Goal: Information Seeking & Learning: Learn about a topic

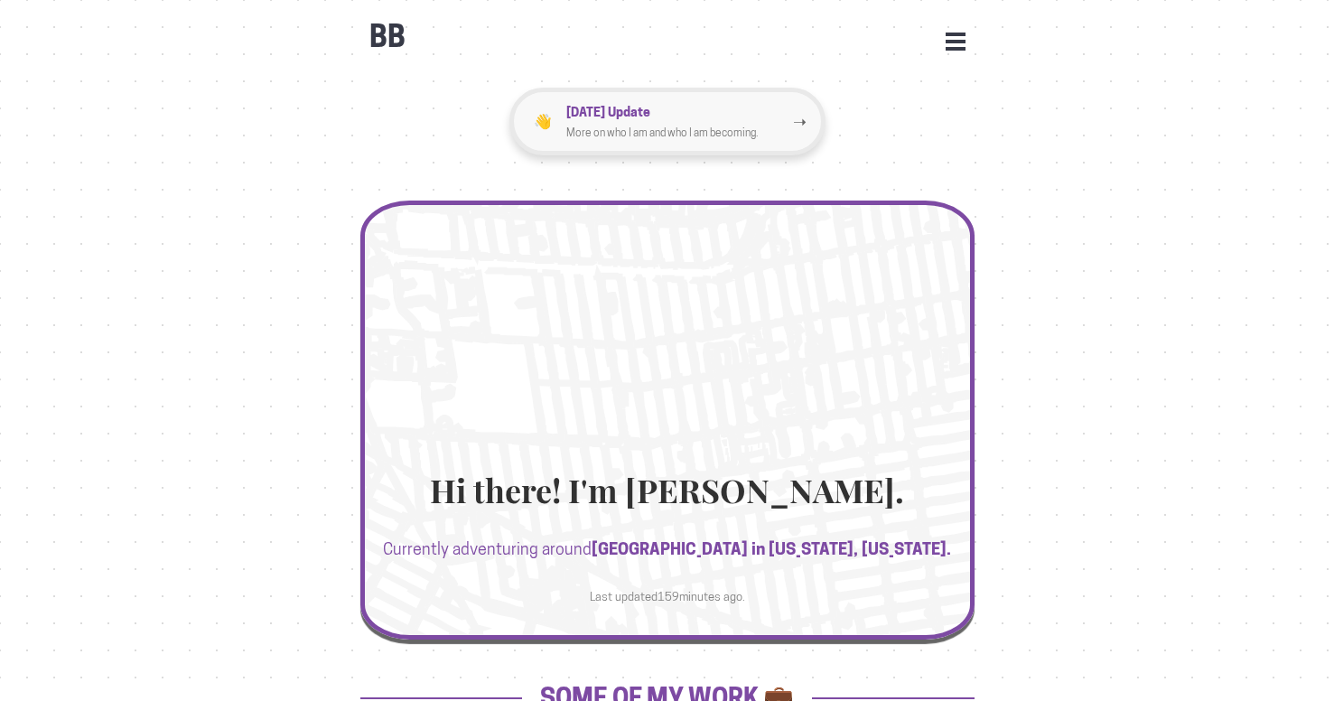
click at [788, 108] on p "[DATE] Update" at bounding box center [679, 111] width 227 height 21
click at [963, 44] on button "Open Menu" at bounding box center [956, 41] width 20 height 16
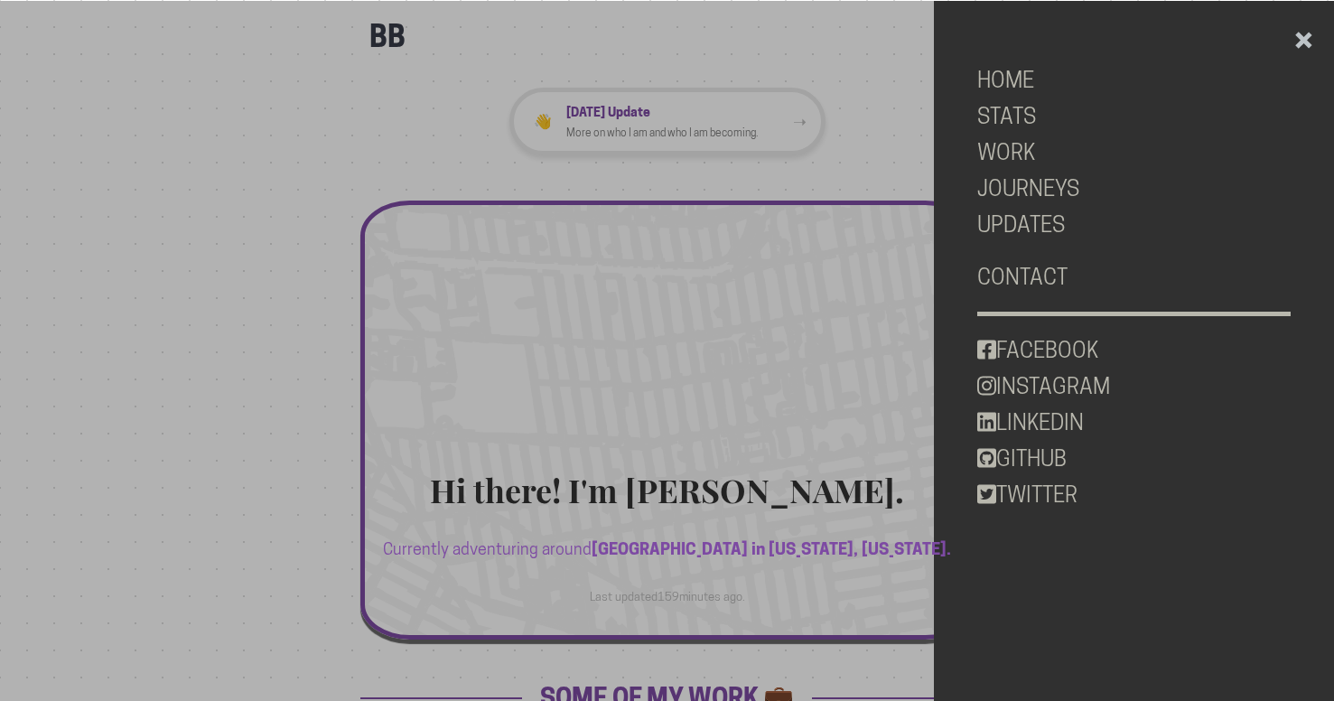
click at [693, 494] on div at bounding box center [667, 351] width 1334 height 701
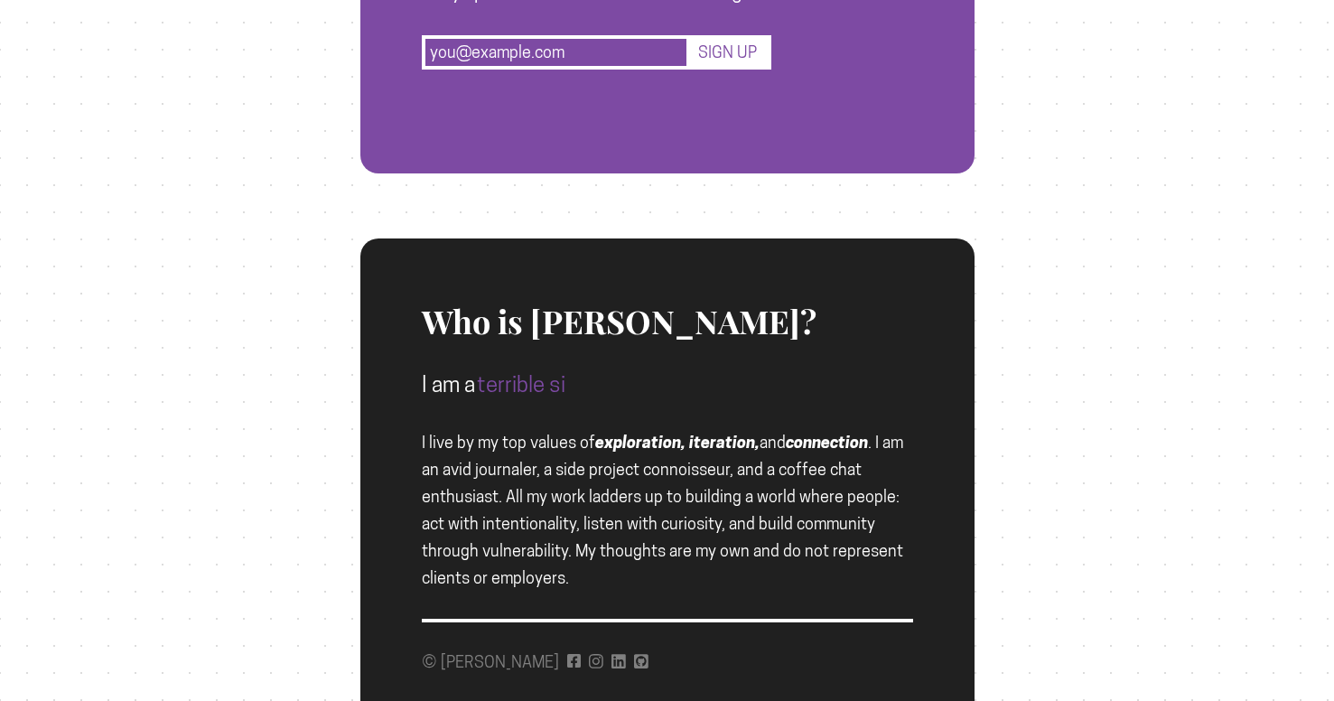
scroll to position [1931, 0]
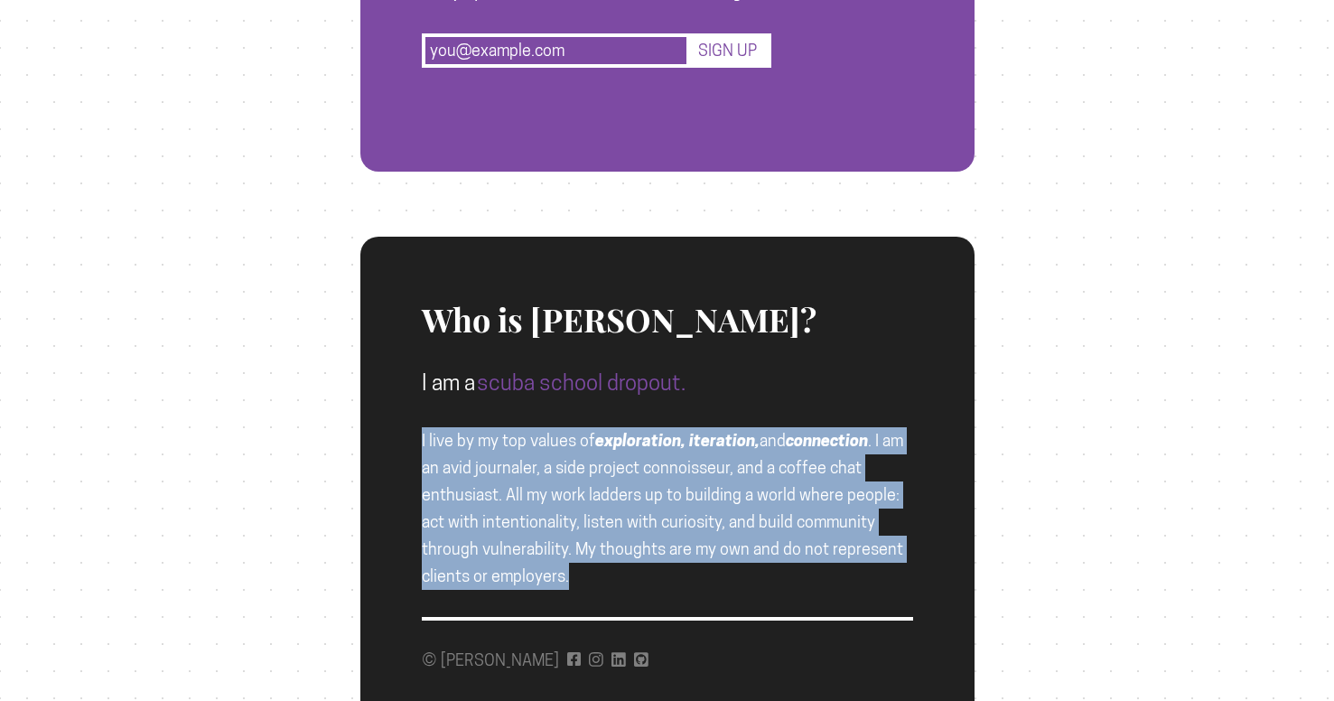
drag, startPoint x: 795, startPoint y: 401, endPoint x: 700, endPoint y: 593, distance: 213.7
click at [700, 593] on div "Who is [PERSON_NAME]? I am a scuba school dropout. I live by my top values of e…" at bounding box center [667, 469] width 491 height 464
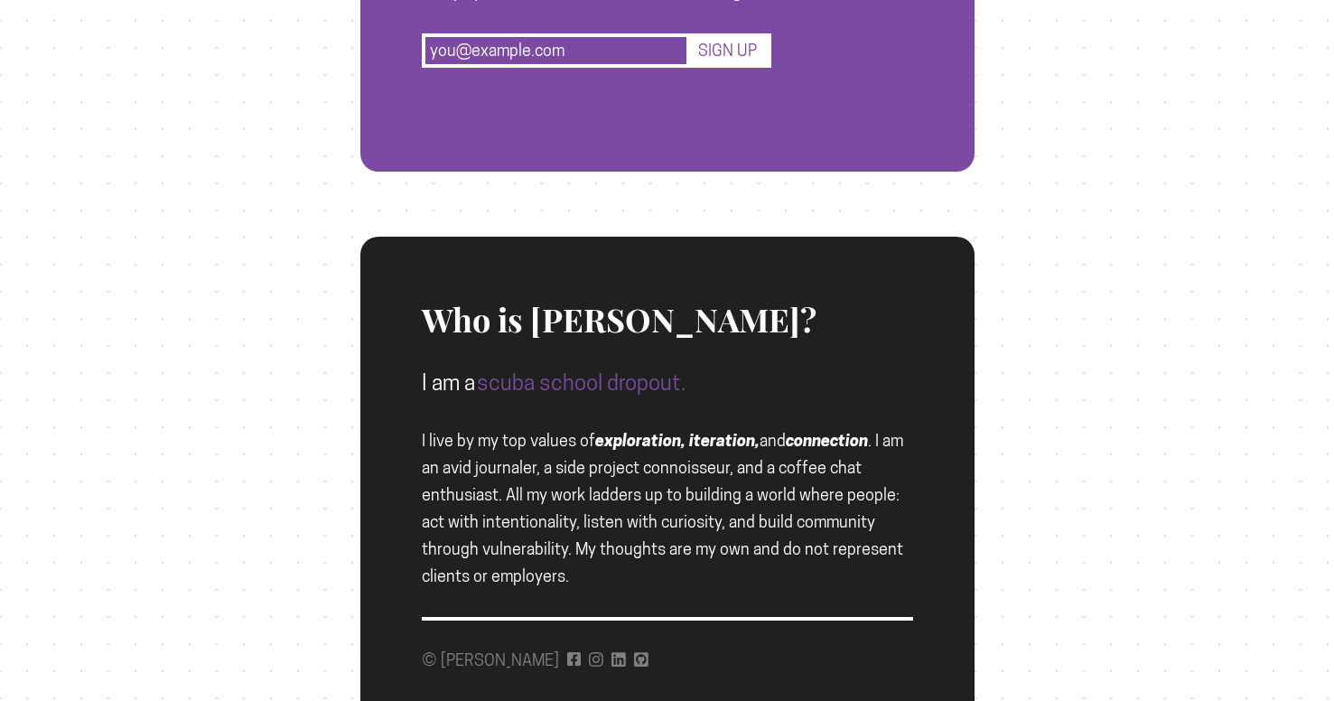
click at [700, 592] on div "Who is [PERSON_NAME]? I am a scuba school dropout. I live by my top values of e…" at bounding box center [667, 469] width 491 height 464
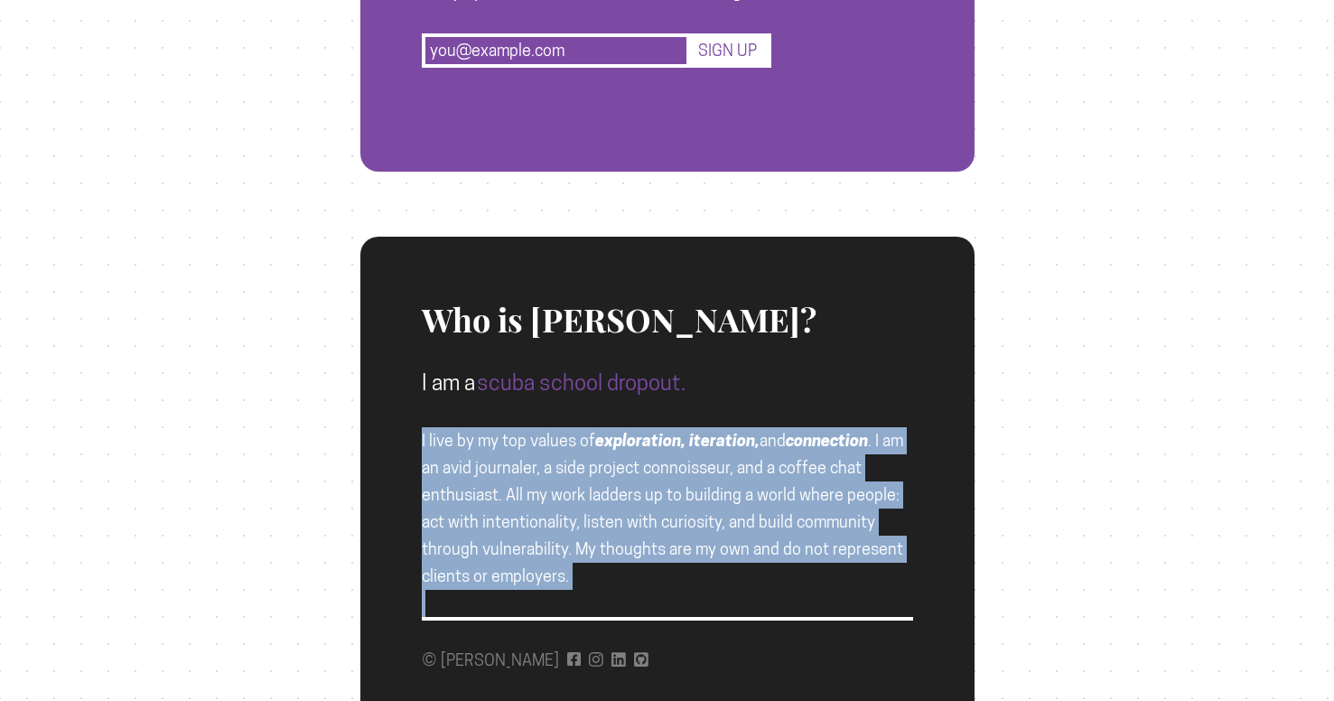
drag, startPoint x: 700, startPoint y: 592, endPoint x: 755, endPoint y: 409, distance: 190.6
click at [755, 409] on div "Who is [PERSON_NAME]? I am a scuba school dropout. I live by my top values of e…" at bounding box center [667, 469] width 491 height 464
click at [755, 409] on div "Who is [PERSON_NAME]? I am a scuba school dropout. I live by my top values of e…" at bounding box center [667, 413] width 491 height 353
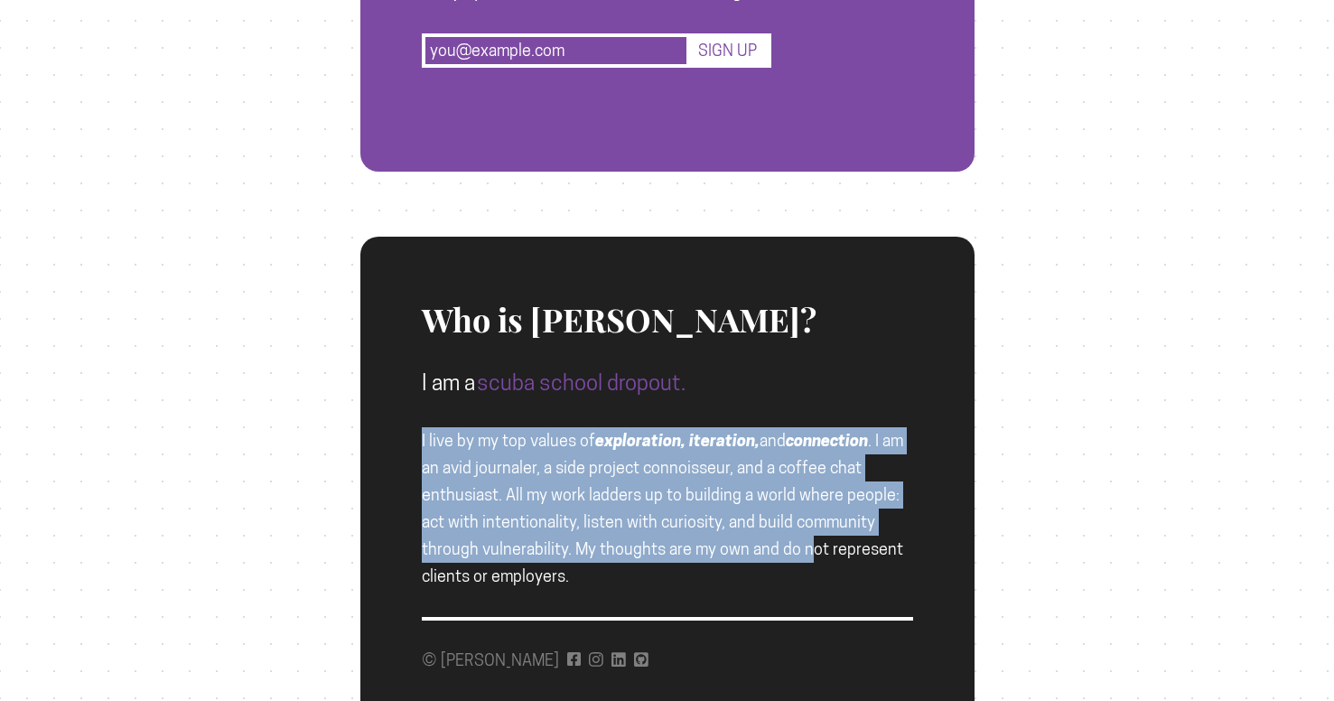
drag, startPoint x: 755, startPoint y: 402, endPoint x: 742, endPoint y: 563, distance: 161.4
click at [742, 563] on div "Who is [PERSON_NAME]? I am a scuba school dropout. I live by my top values of e…" at bounding box center [667, 413] width 491 height 353
click at [741, 564] on div "Who is [PERSON_NAME]? I am a scuba school dropout. I live by my top values of e…" at bounding box center [667, 413] width 491 height 353
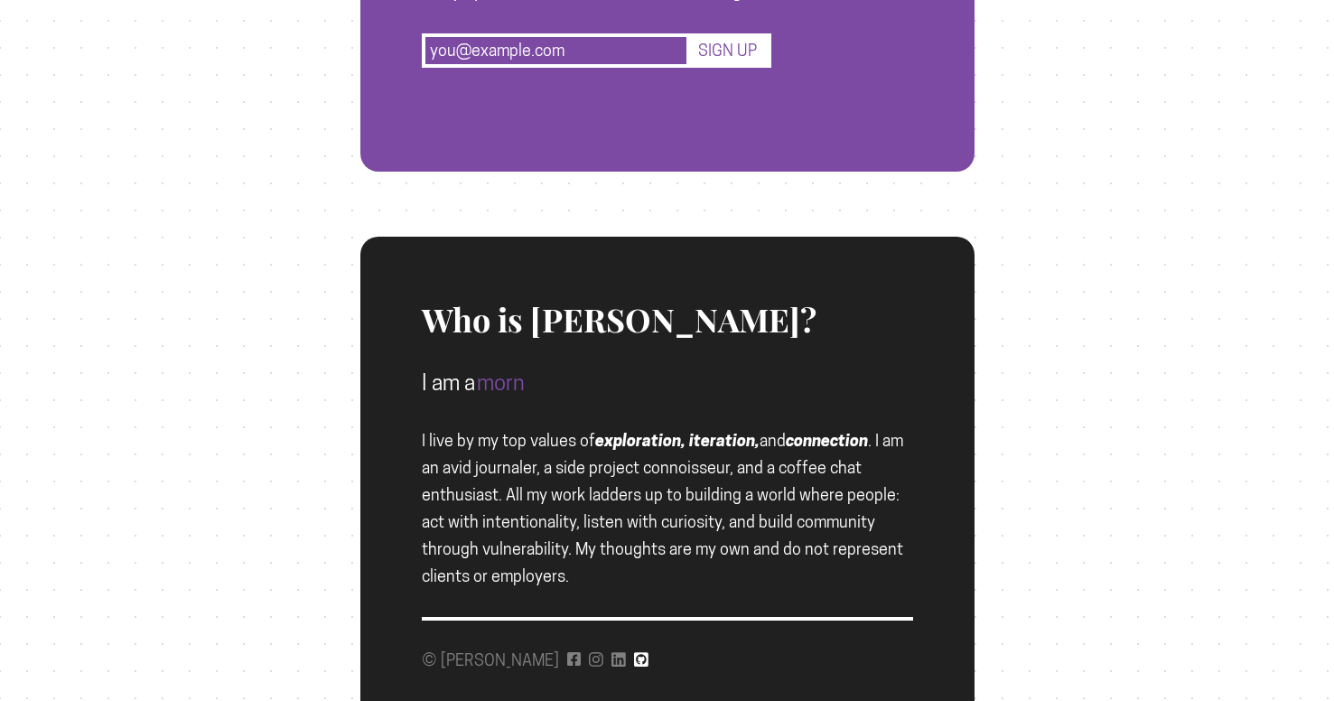
click at [634, 661] on icon at bounding box center [641, 659] width 14 height 16
click at [612, 661] on icon at bounding box center [619, 659] width 14 height 16
